Goal: Task Accomplishment & Management: Manage account settings

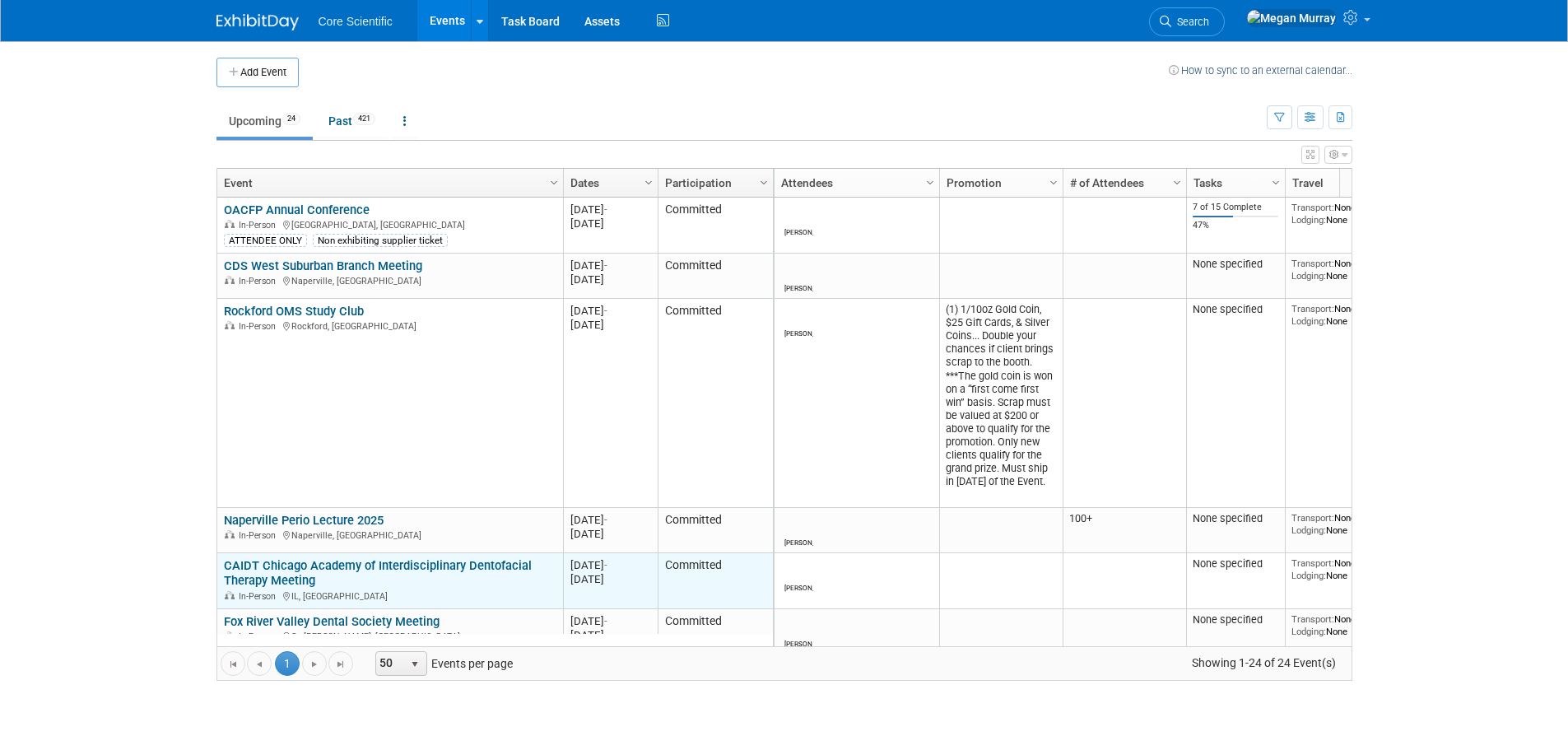
scroll to position [198, 0]
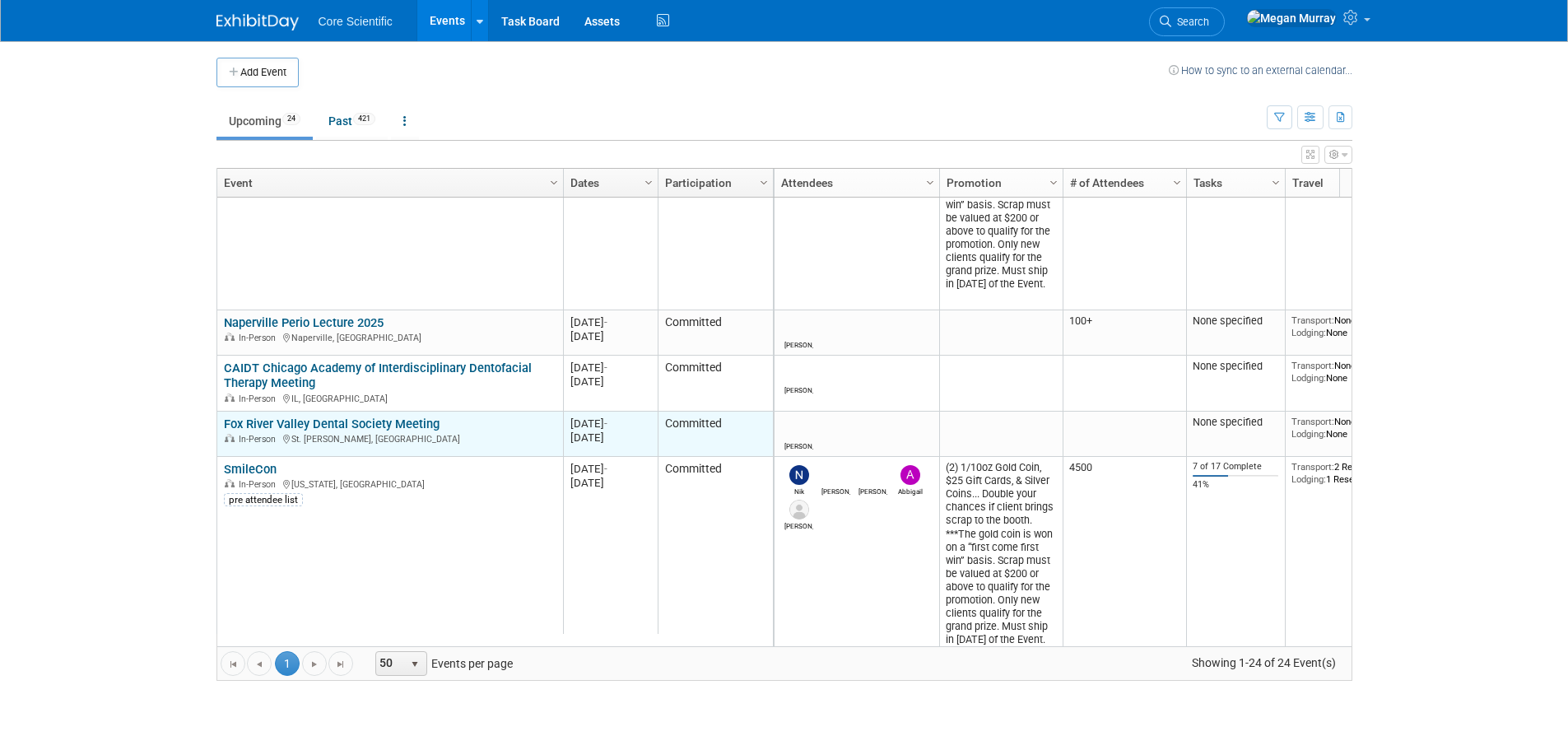
click at [254, 445] on td "Fox River Valley Dental Society Meeting Fox River Valley Dental Society Meeting…" at bounding box center [390, 434] width 346 height 45
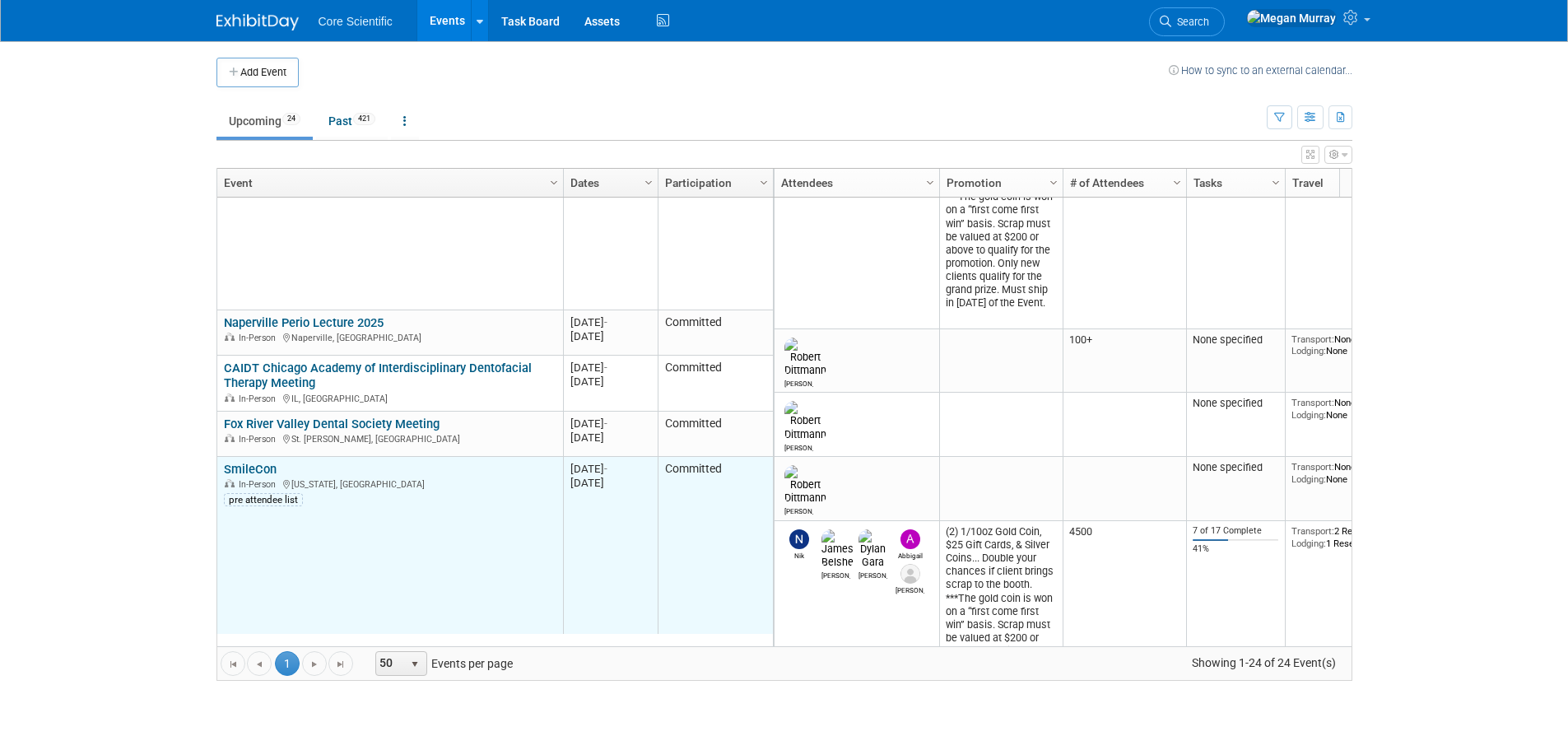
click at [247, 468] on link "SmileCon" at bounding box center [251, 469] width 53 height 14
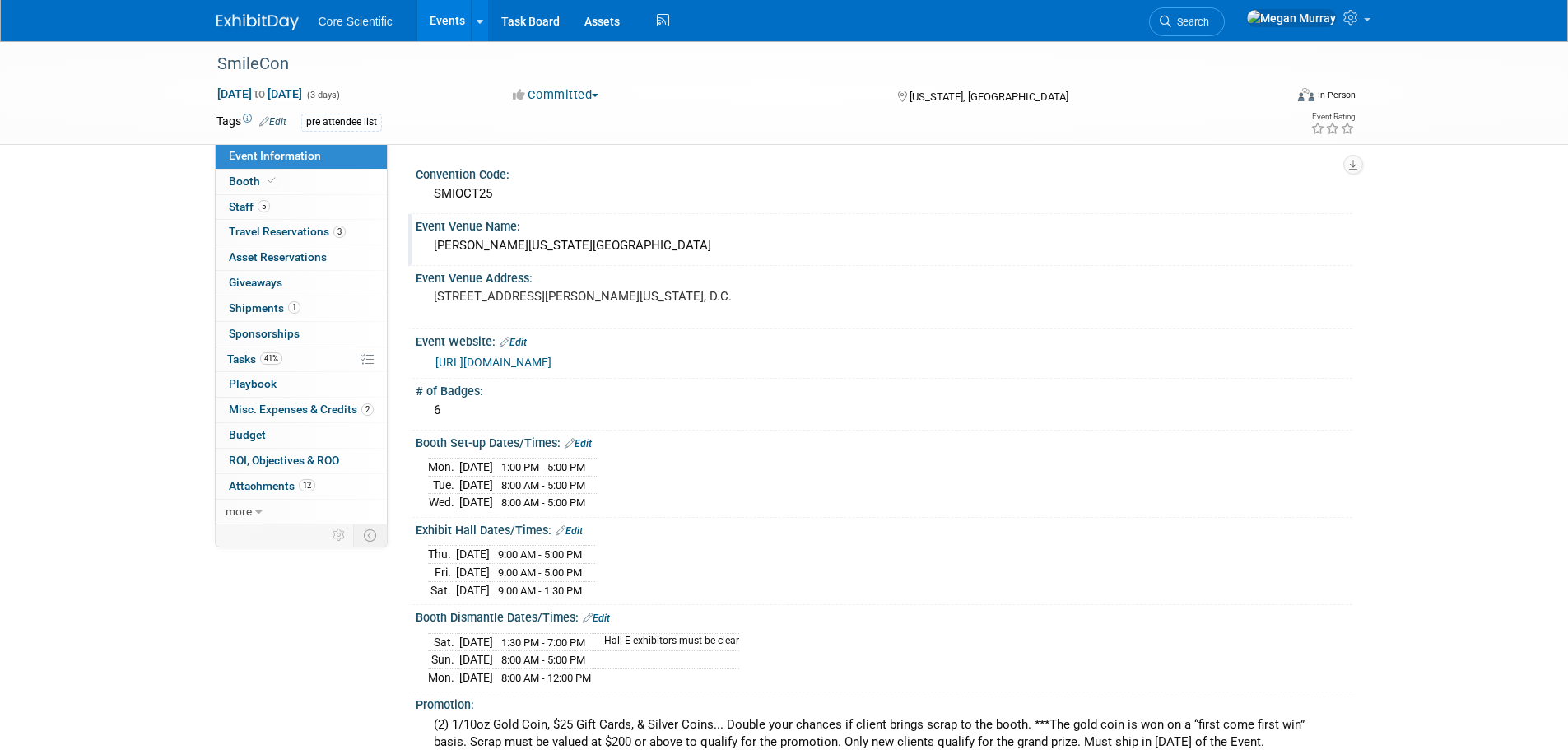
click at [494, 248] on div "Walter E. Washington Convention Center" at bounding box center [884, 245] width 912 height 25
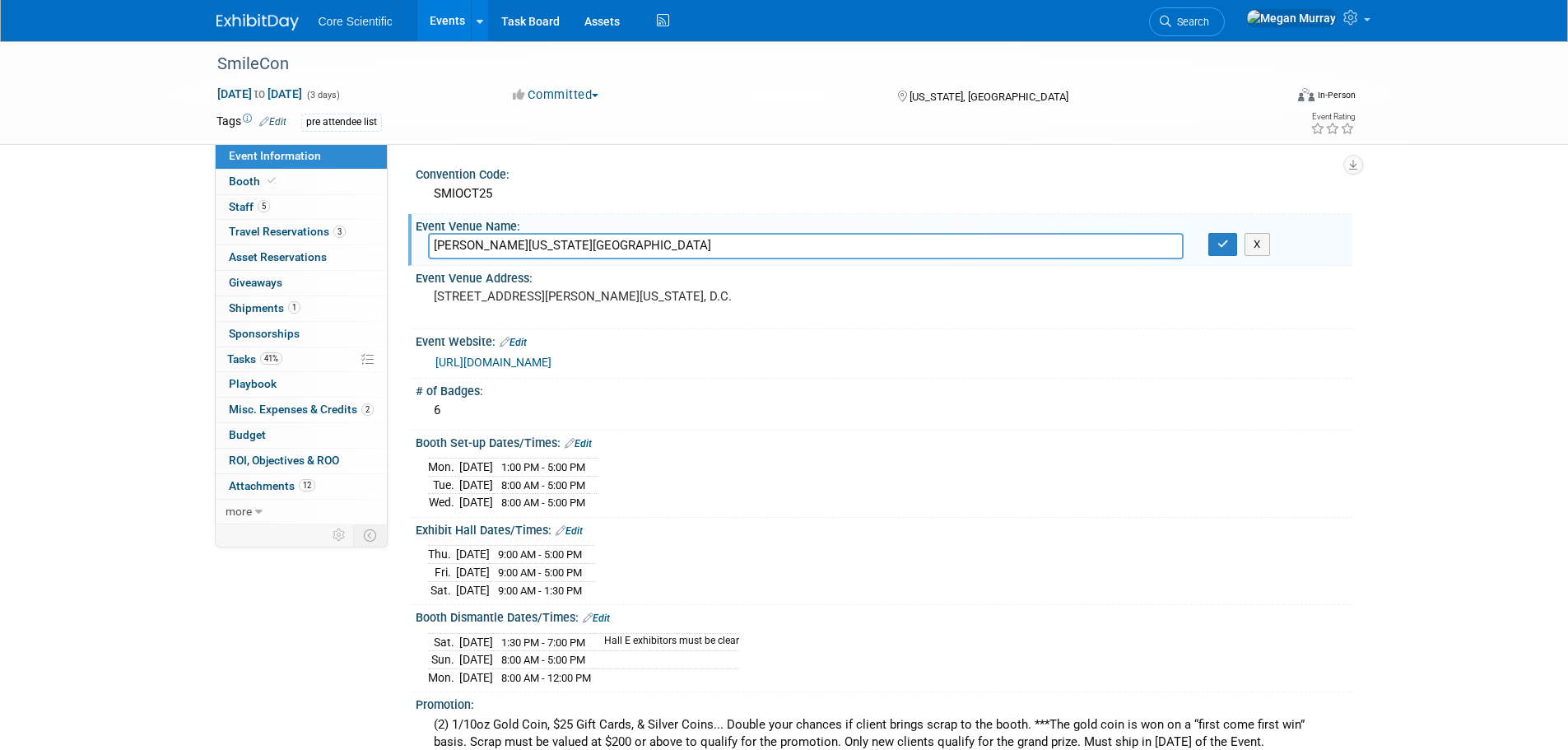
click at [494, 248] on input "Walter E. Washington Convention Center" at bounding box center [806, 245] width 756 height 25
click at [705, 304] on pre "[STREET_ADDRESS][PERSON_NAME][US_STATE], D.C." at bounding box center [611, 296] width 354 height 14
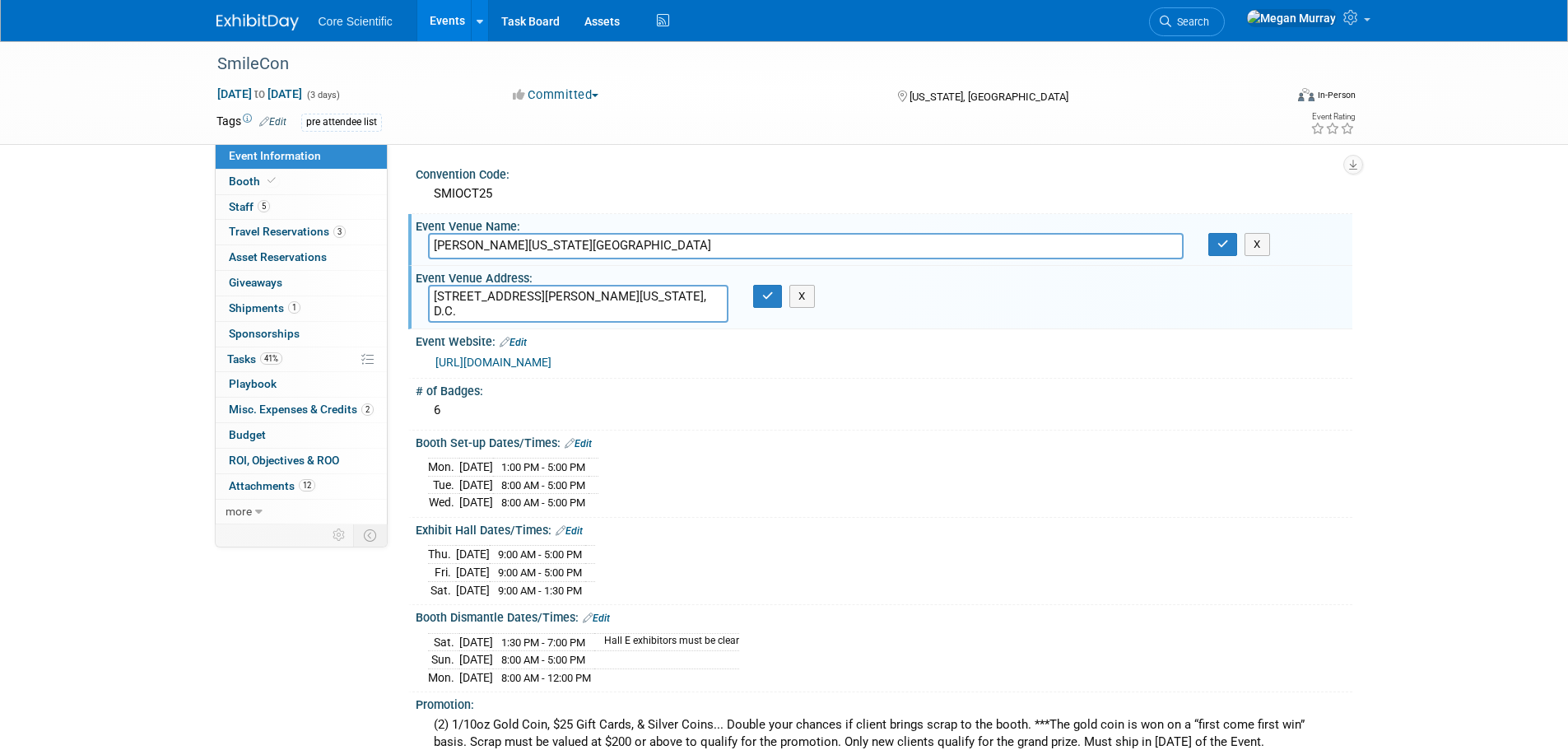
click at [485, 307] on textarea "[STREET_ADDRESS][PERSON_NAME][US_STATE], D.C." at bounding box center [578, 303] width 301 height 38
drag, startPoint x: 575, startPoint y: 297, endPoint x: 428, endPoint y: 294, distance: 147.0
click at [428, 294] on textarea "[STREET_ADDRESS][PERSON_NAME][US_STATE], D.C." at bounding box center [578, 303] width 301 height 38
click at [579, 302] on textarea "[STREET_ADDRESS][PERSON_NAME][US_STATE], D.C." at bounding box center [578, 303] width 301 height 38
click at [472, 248] on input "Walter E. Washington Convention Center" at bounding box center [806, 245] width 756 height 25
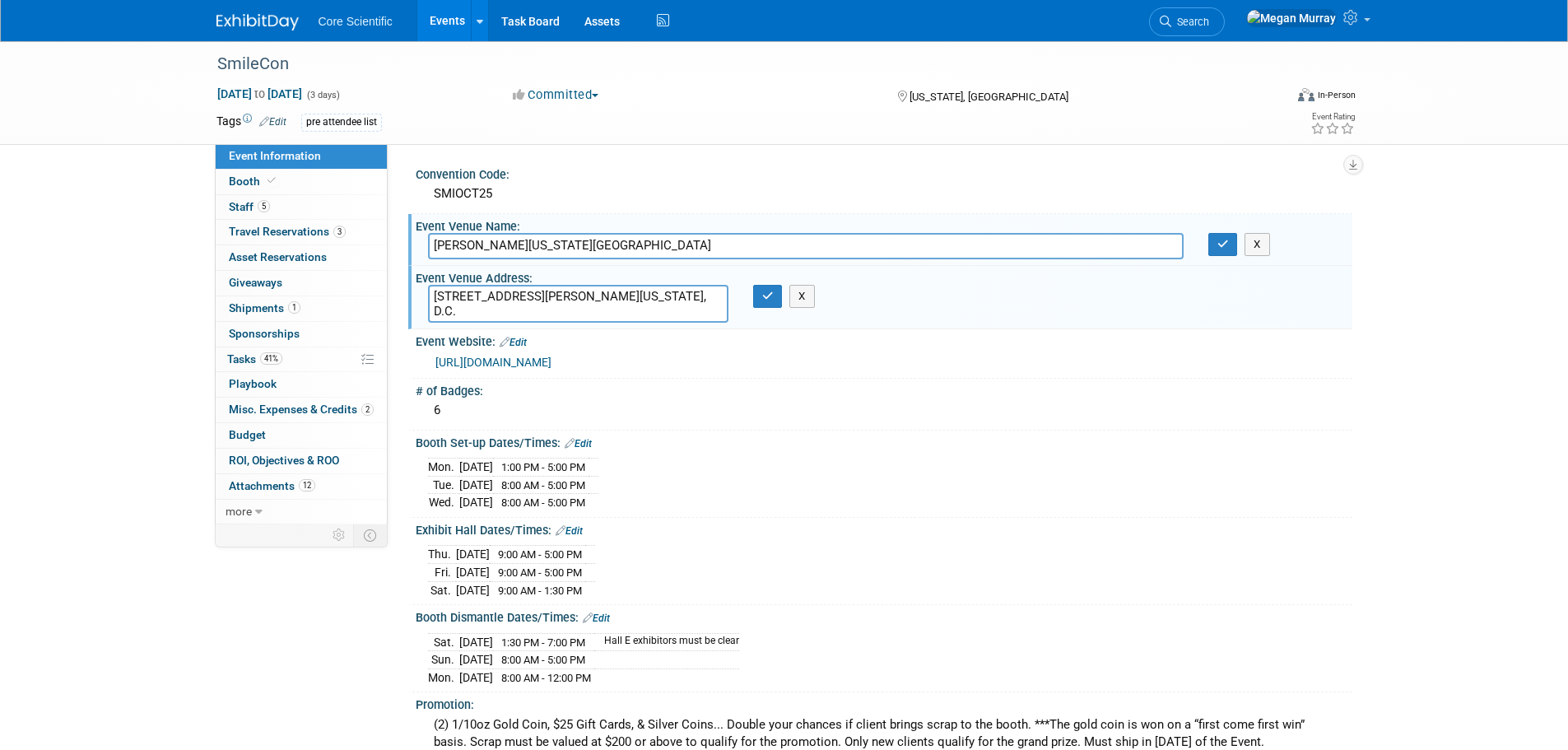
click at [472, 248] on input "Walter E. Washington Convention Center" at bounding box center [806, 245] width 756 height 25
click at [576, 292] on textarea "[STREET_ADDRESS][PERSON_NAME][US_STATE], D.C." at bounding box center [578, 303] width 301 height 38
drag, startPoint x: 578, startPoint y: 292, endPoint x: 429, endPoint y: 283, distance: 149.3
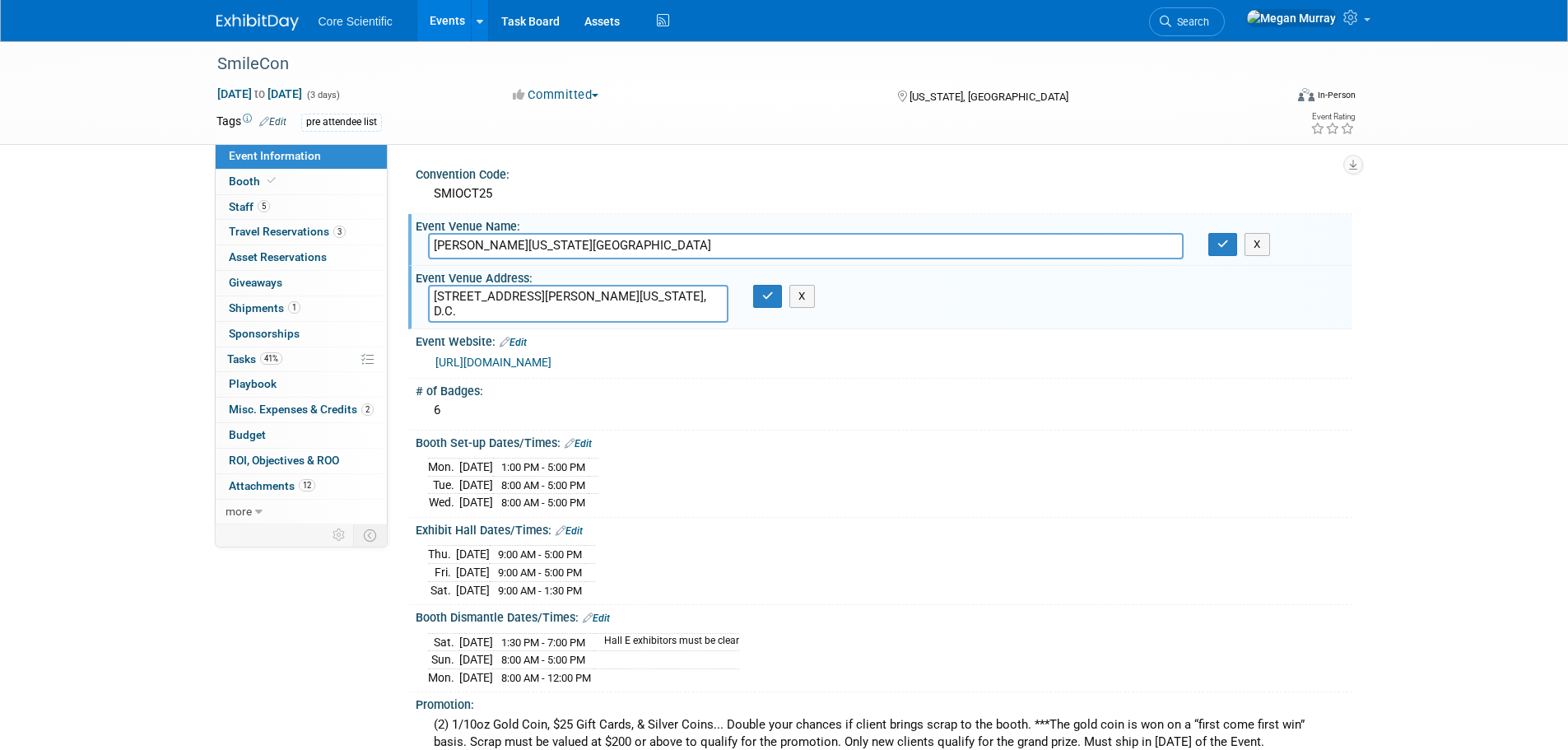
click at [429, 283] on div "Event Venue Address: 801 Allen Y. Lew Place NW, Washington, DC 20001, D.C. 801 …" at bounding box center [881, 297] width 945 height 64
click at [590, 302] on textarea "[STREET_ADDRESS][PERSON_NAME][US_STATE], D.C." at bounding box center [578, 303] width 301 height 38
drag, startPoint x: 585, startPoint y: 298, endPoint x: 589, endPoint y: 313, distance: 15.5
click at [589, 313] on textarea "[STREET_ADDRESS][PERSON_NAME][US_STATE], D.C." at bounding box center [578, 303] width 301 height 38
click at [768, 300] on icon "button" at bounding box center [768, 296] width 12 height 11
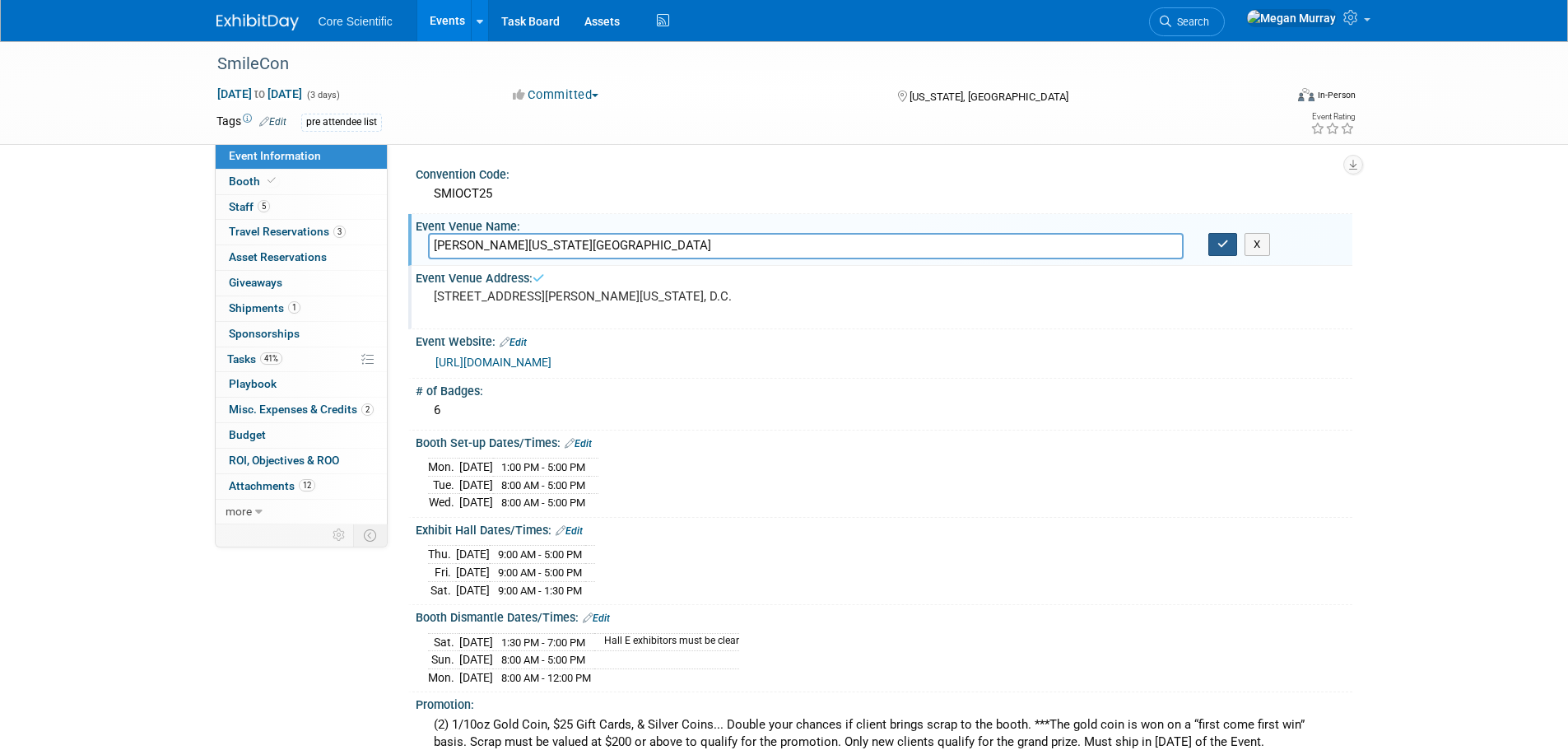
click at [1222, 247] on icon "button" at bounding box center [1223, 244] width 12 height 11
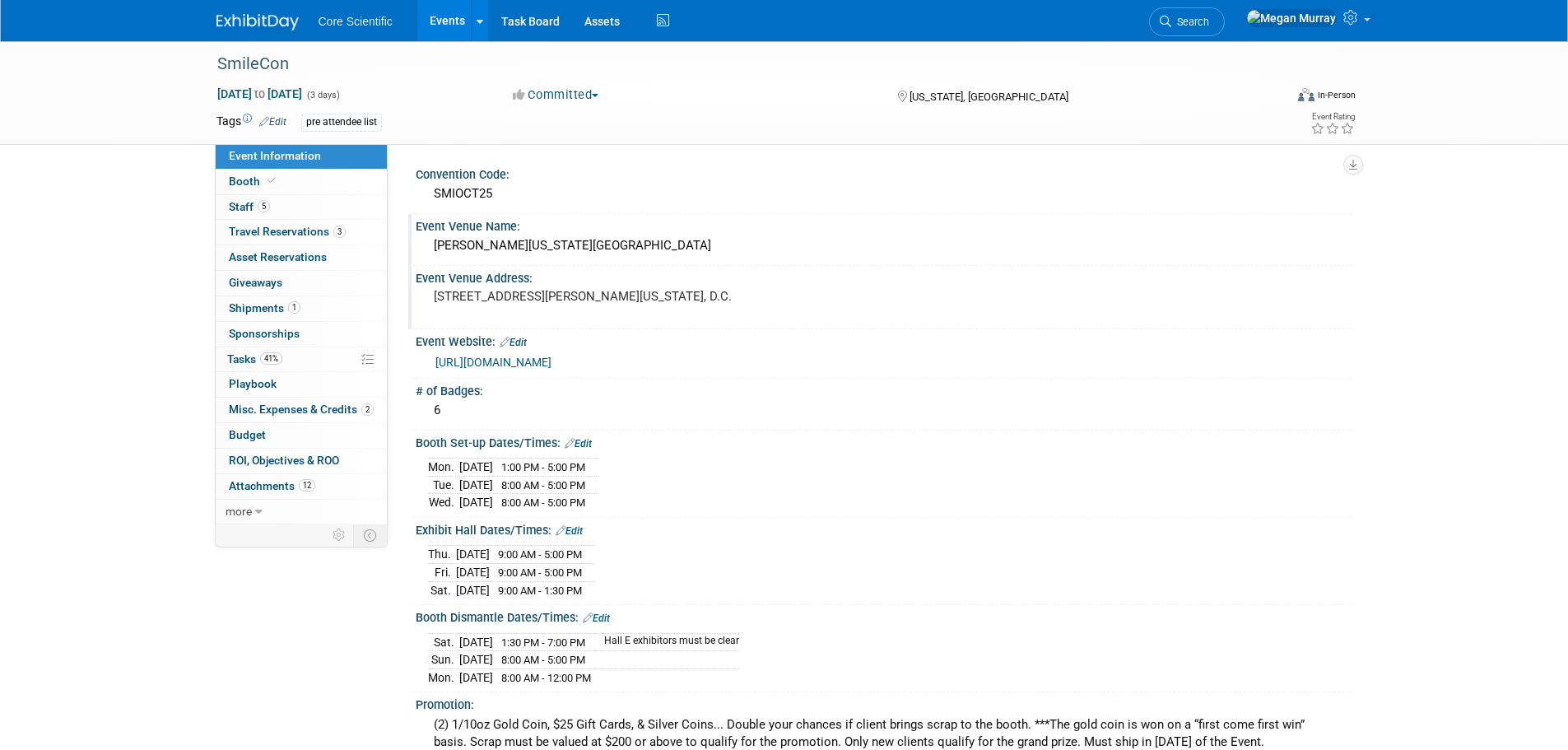
click at [289, 162] on link "Event Information" at bounding box center [302, 156] width 172 height 25
click at [287, 181] on link "Booth" at bounding box center [302, 182] width 172 height 25
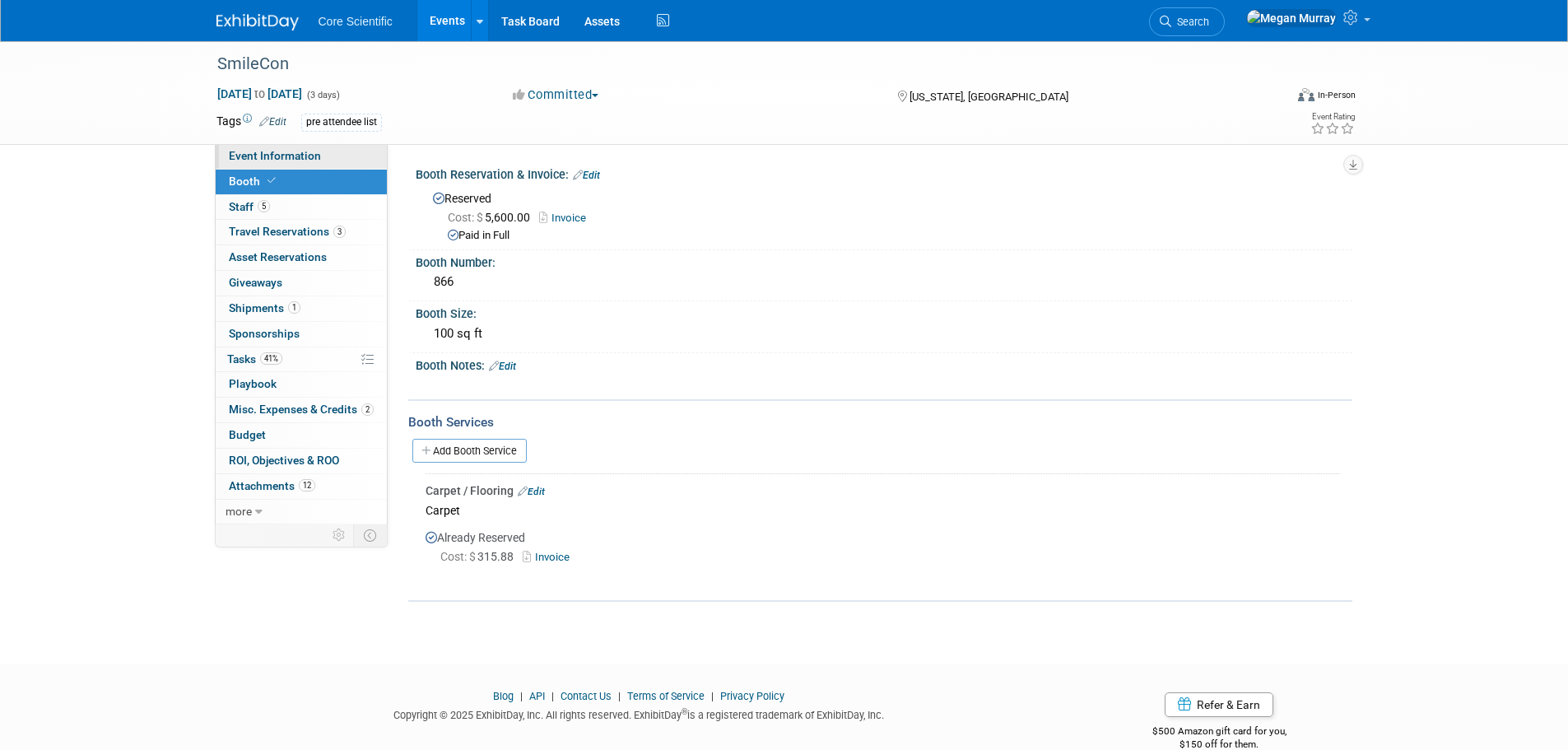
click at [319, 157] on link "Event Information" at bounding box center [302, 156] width 172 height 25
